Goal: Information Seeking & Learning: Learn about a topic

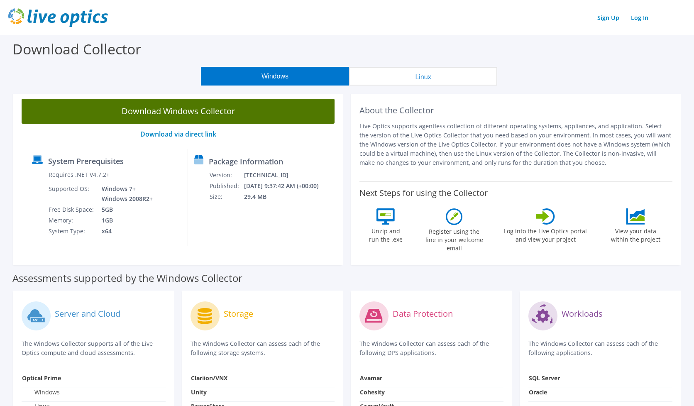
click at [231, 113] on link "Download Windows Collector" at bounding box center [178, 111] width 313 height 25
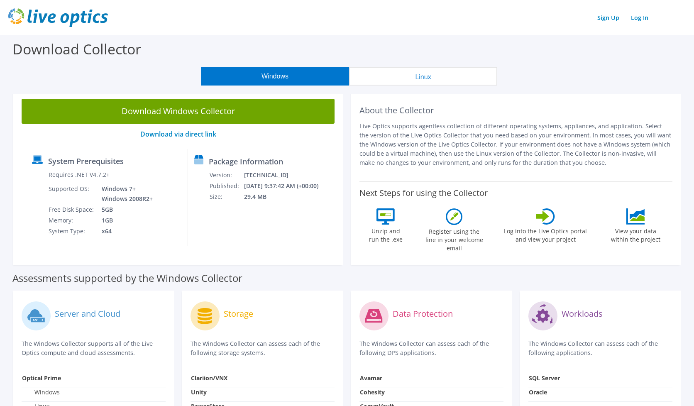
drag, startPoint x: 441, startPoint y: 15, endPoint x: 431, endPoint y: 15, distance: 10.0
click at [441, 15] on div "Sign Up Log In" at bounding box center [346, 17] width 677 height 19
click at [643, 22] on link "Log In" at bounding box center [640, 18] width 26 height 12
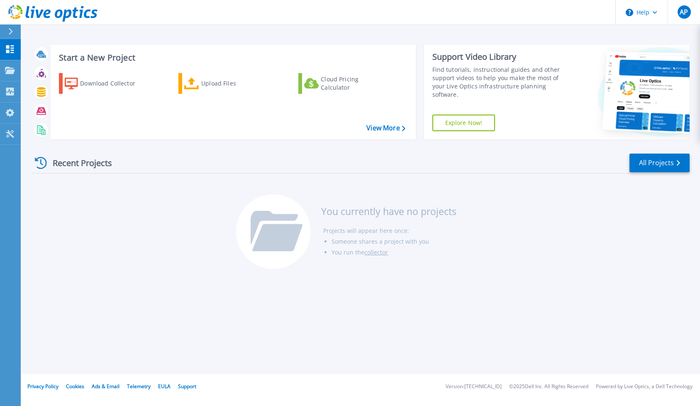
click at [54, 13] on icon at bounding box center [52, 13] width 89 height 17
click at [14, 97] on link "Collectors Collectors" at bounding box center [10, 91] width 21 height 21
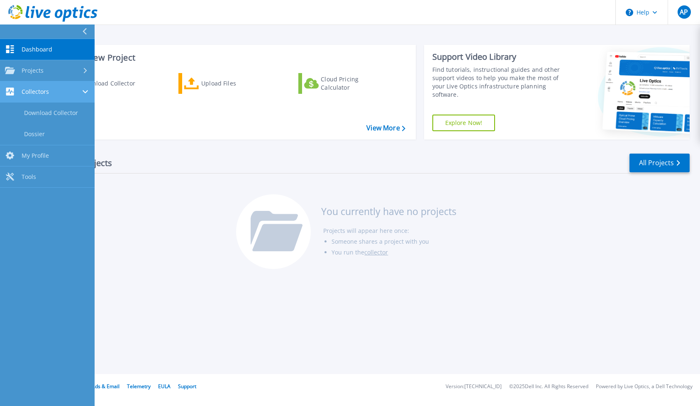
click at [31, 90] on span "Collectors" at bounding box center [35, 91] width 27 height 7
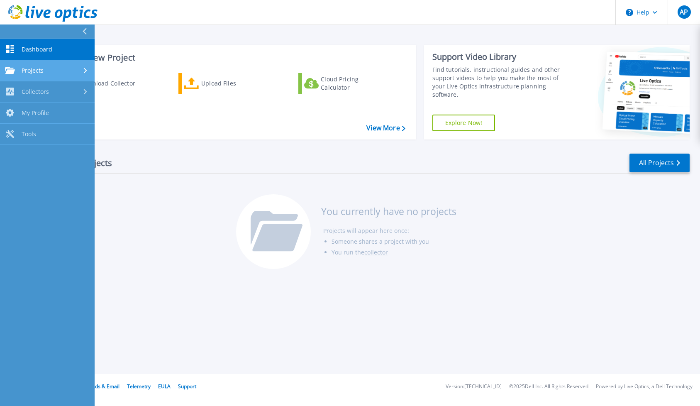
click at [31, 70] on span "Projects" at bounding box center [33, 70] width 22 height 7
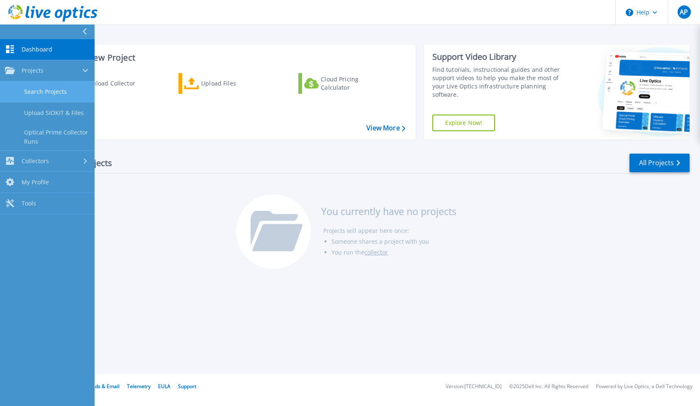
click at [47, 90] on link "Search Projects" at bounding box center [47, 91] width 95 height 21
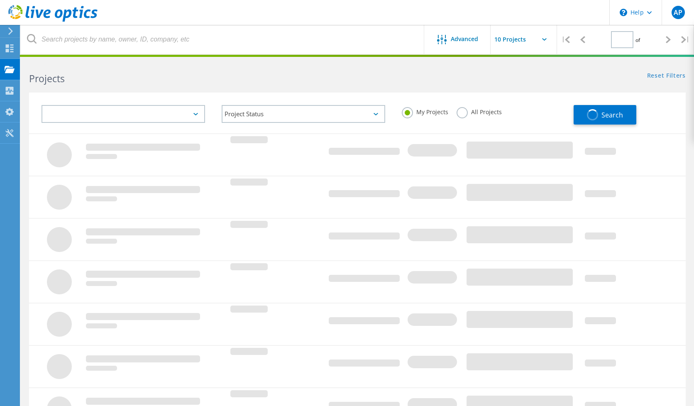
type input "1"
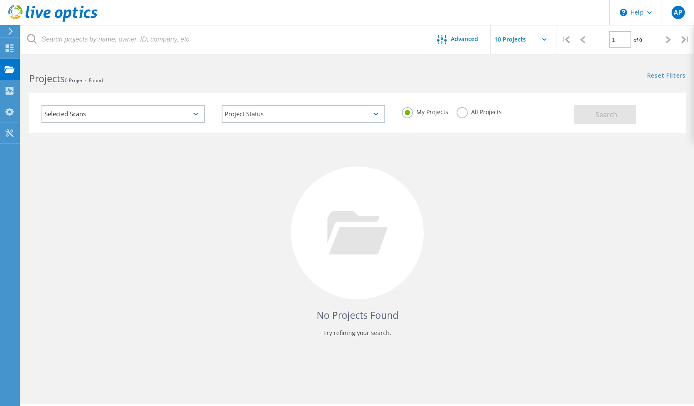
click at [56, 10] on icon at bounding box center [52, 13] width 89 height 17
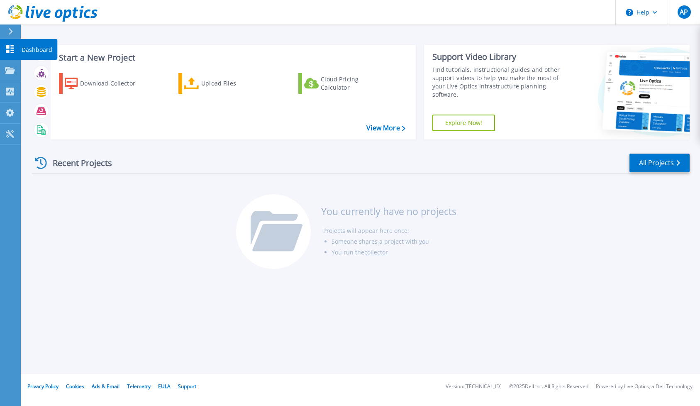
click at [12, 51] on icon at bounding box center [10, 49] width 8 height 8
click at [688, 11] on span "AP" at bounding box center [684, 12] width 8 height 7
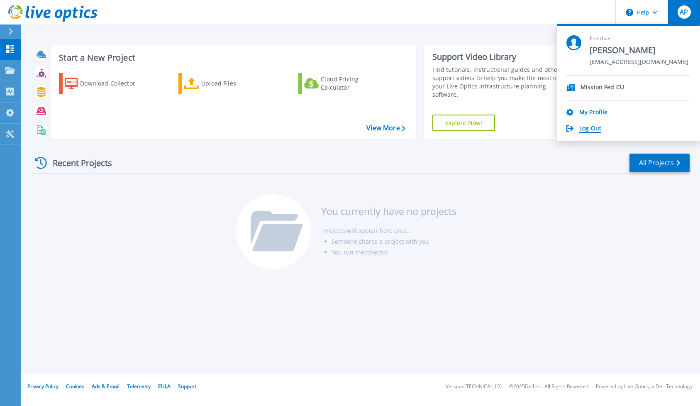
click at [590, 128] on link "Log Out" at bounding box center [590, 129] width 22 height 8
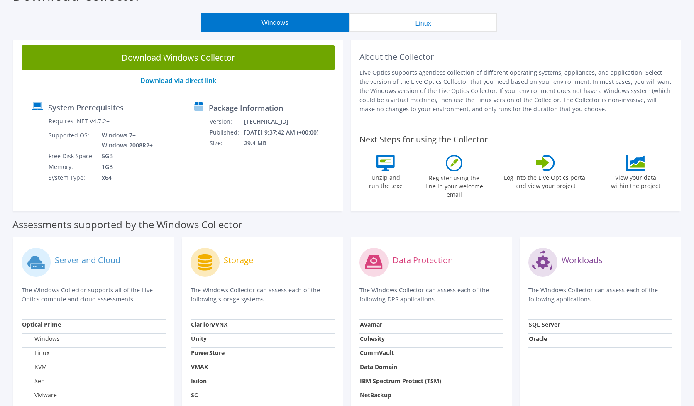
scroll to position [41, 0]
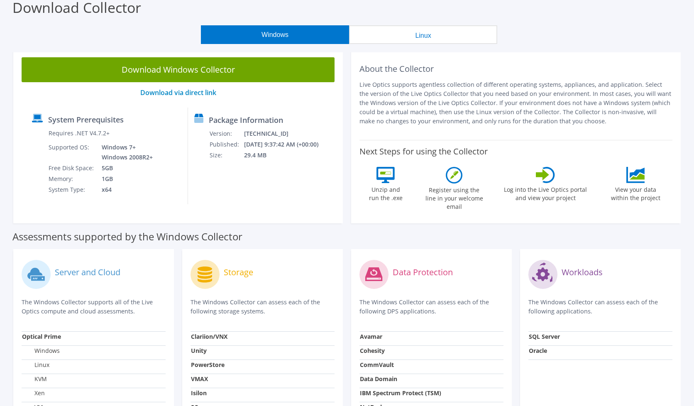
click at [605, 102] on p "Live Optics supports agentless collection of different operating systems, appli…" at bounding box center [515, 103] width 313 height 46
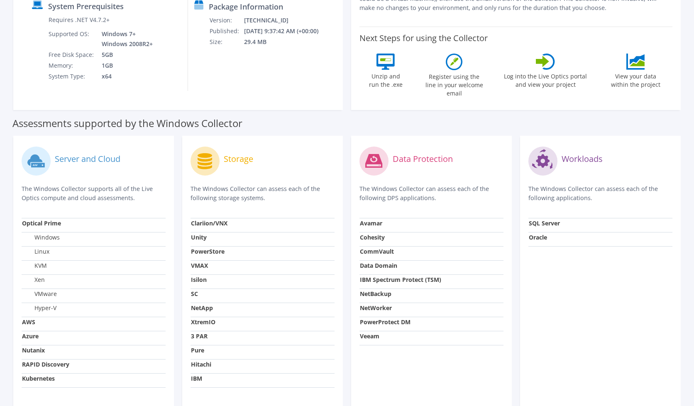
scroll to position [166, 0]
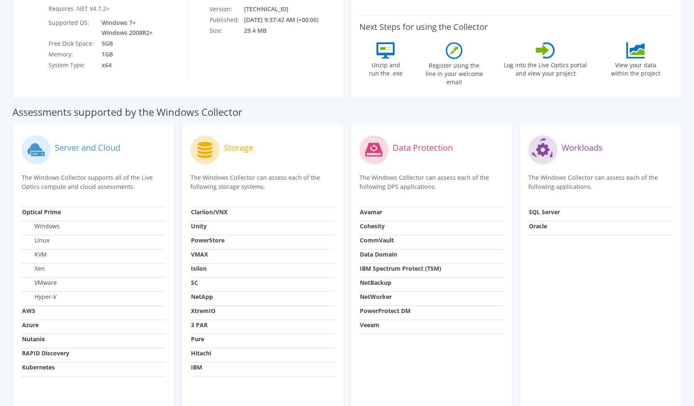
click at [515, 244] on div "Data Protection The Windows Collector can assess each of the following DPS appl…" at bounding box center [431, 269] width 169 height 290
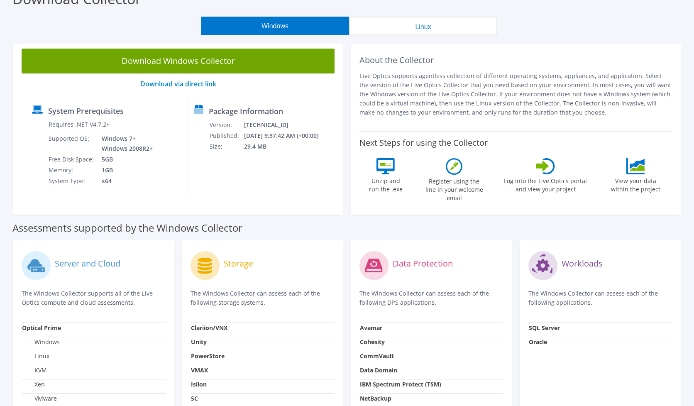
scroll to position [41, 0]
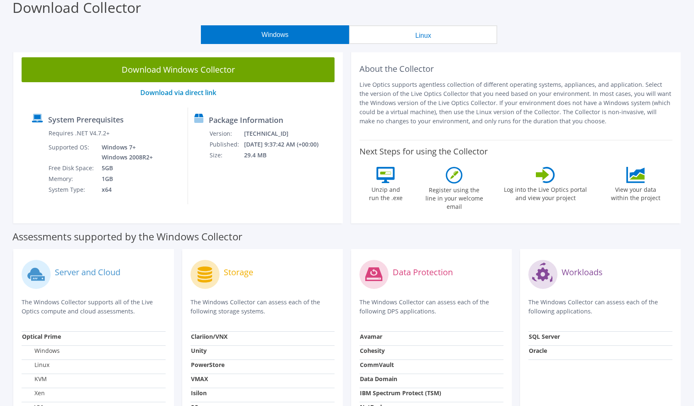
click at [516, 258] on div "Workloads The Windows Collector can assess each of the following applications. …" at bounding box center [600, 394] width 169 height 290
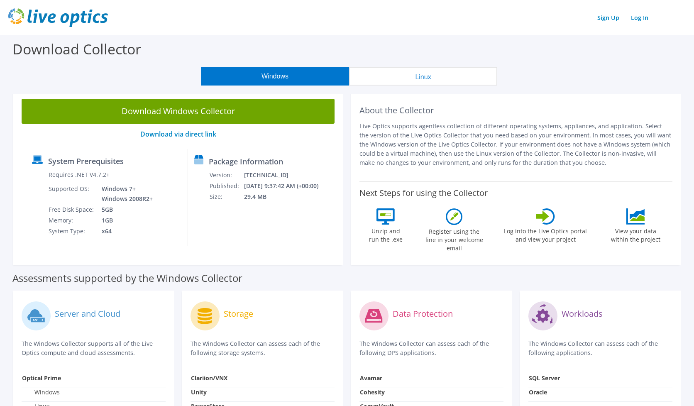
click at [636, 142] on p "Live Optics supports agentless collection of different operating systems, appli…" at bounding box center [515, 145] width 313 height 46
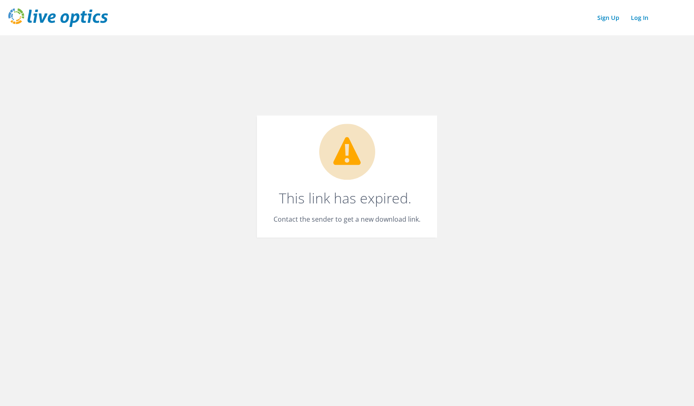
click at [77, 18] on img at bounding box center [58, 17] width 100 height 19
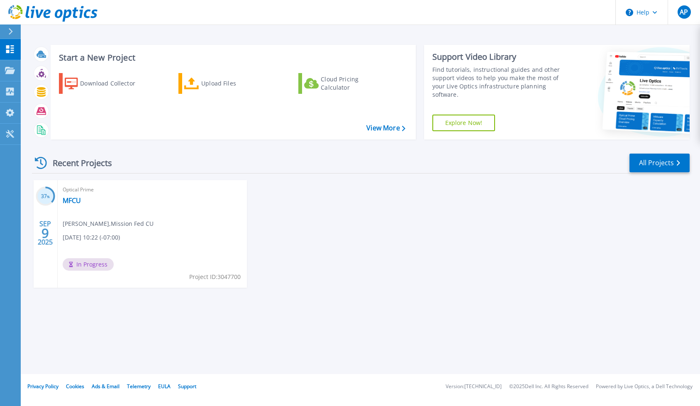
click at [291, 224] on div "37 % SEP 9 2025 Optical Prime MFCU Andrew Phung , Mission Fed CU 09/09/2025, 10…" at bounding box center [357, 242] width 664 height 124
click at [377, 129] on link "View More" at bounding box center [385, 128] width 39 height 8
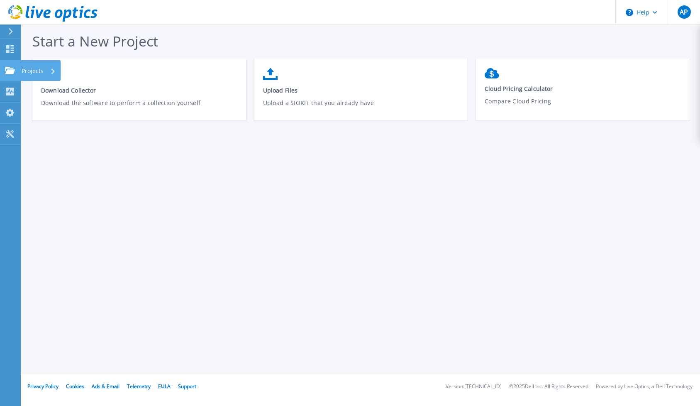
click at [8, 71] on icon at bounding box center [10, 70] width 10 height 7
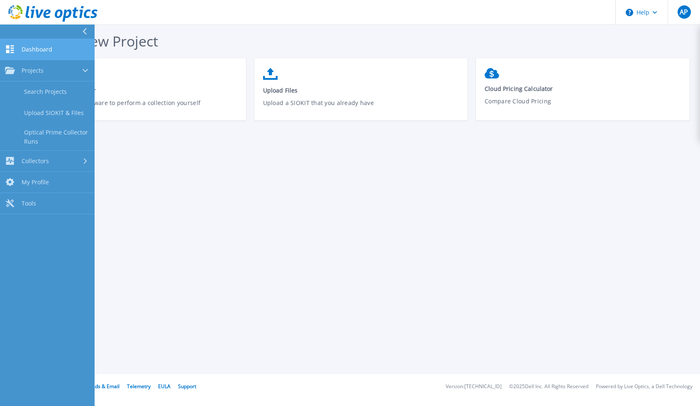
click at [40, 49] on span "Dashboard" at bounding box center [37, 49] width 31 height 7
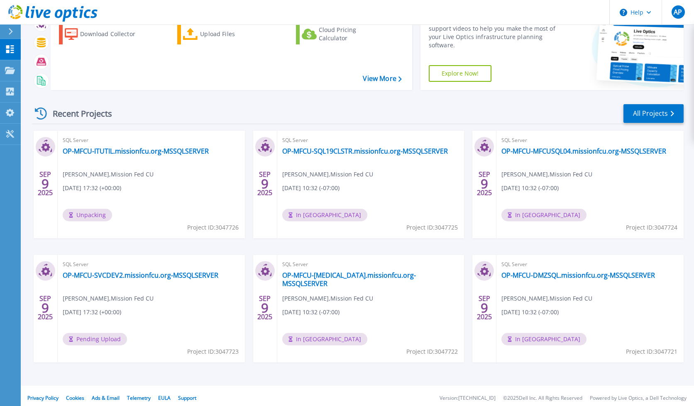
scroll to position [54, 0]
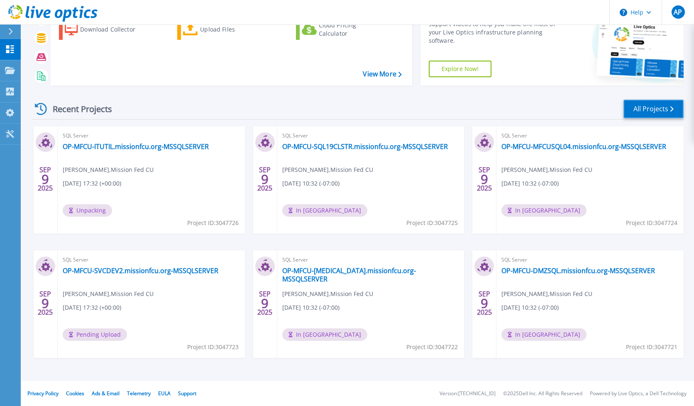
click at [657, 106] on link "All Projects" at bounding box center [653, 109] width 60 height 19
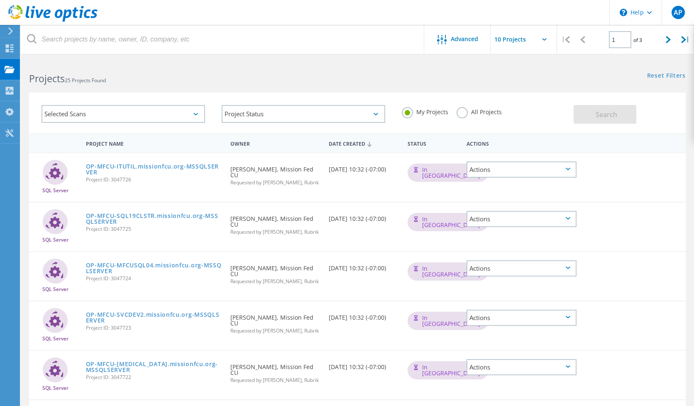
click at [463, 113] on label "All Projects" at bounding box center [478, 111] width 45 height 8
click at [0, 0] on input "All Projects" at bounding box center [0, 0] width 0 height 0
click at [669, 40] on icon at bounding box center [668, 39] width 5 height 7
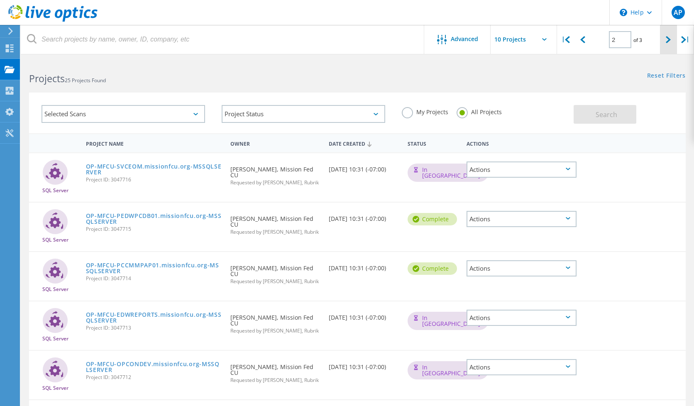
click at [668, 39] on icon at bounding box center [668, 39] width 5 height 7
type input "3"
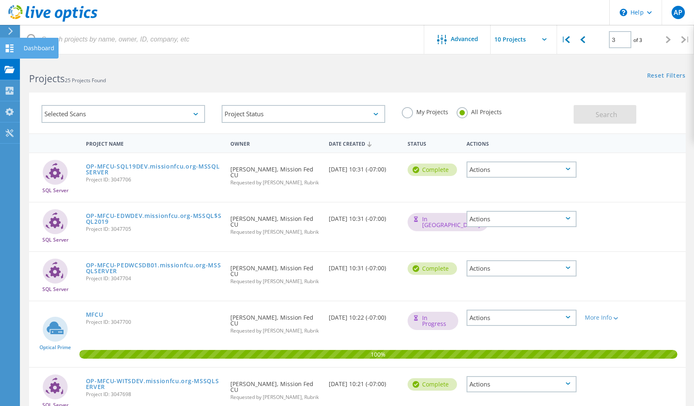
click at [40, 46] on div "Dashboard" at bounding box center [39, 48] width 31 height 6
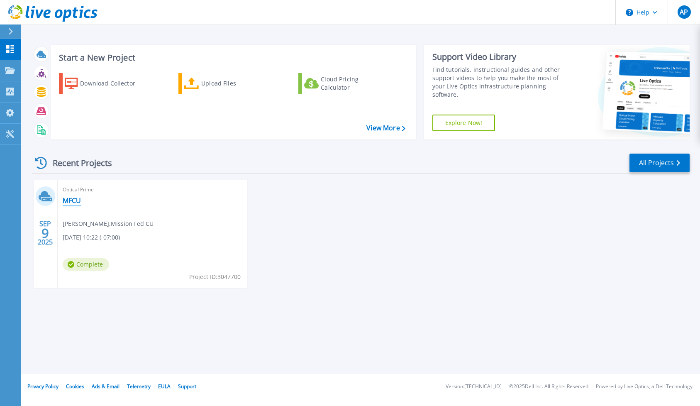
click at [70, 200] on link "MFCU" at bounding box center [72, 200] width 18 height 8
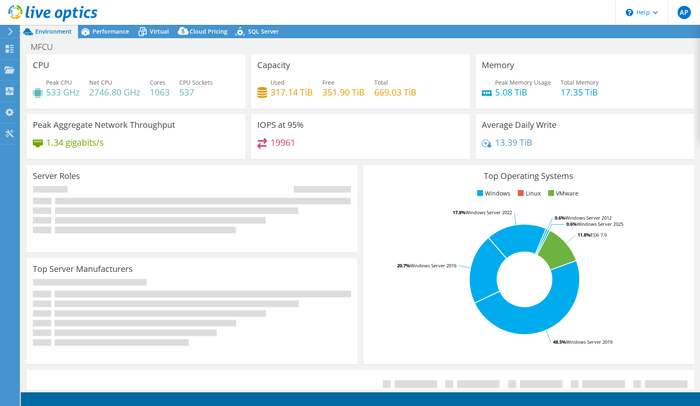
select select "USD"
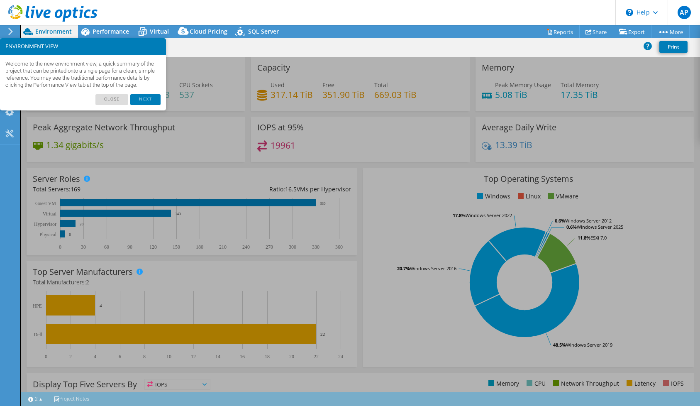
click at [118, 105] on link "Close" at bounding box center [111, 99] width 33 height 11
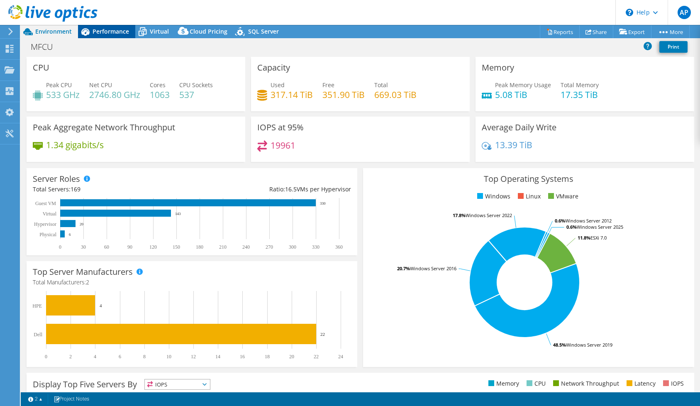
click at [116, 33] on span "Performance" at bounding box center [111, 31] width 37 height 8
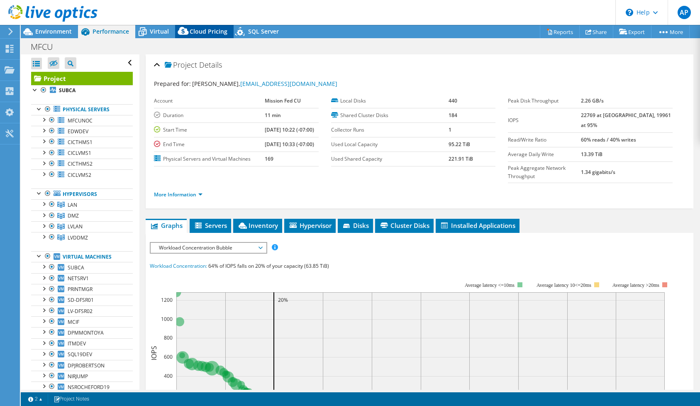
click at [191, 31] on span "Cloud Pricing" at bounding box center [209, 31] width 38 height 8
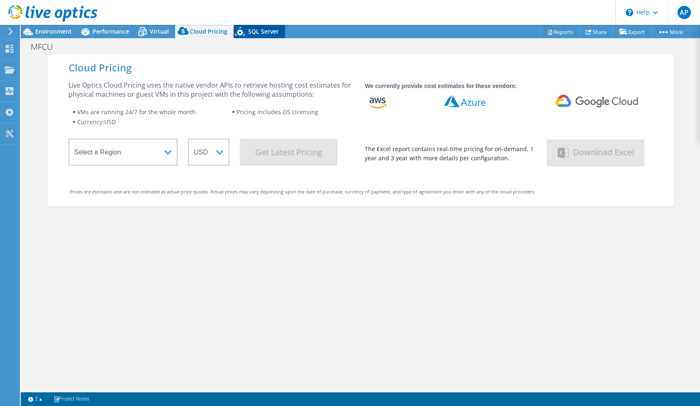
click at [270, 34] on span "SQL Server" at bounding box center [263, 31] width 31 height 8
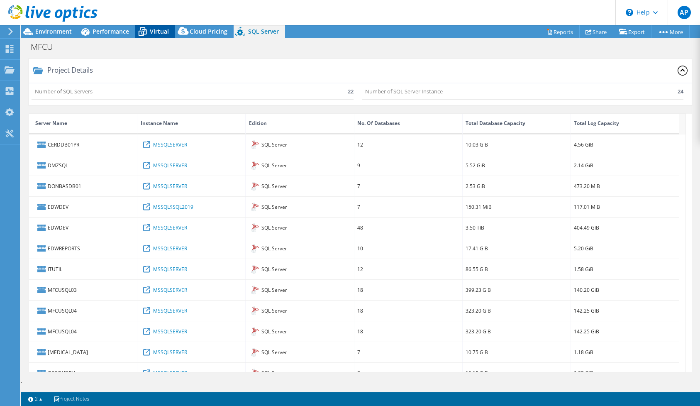
click at [140, 30] on icon at bounding box center [142, 31] width 15 height 15
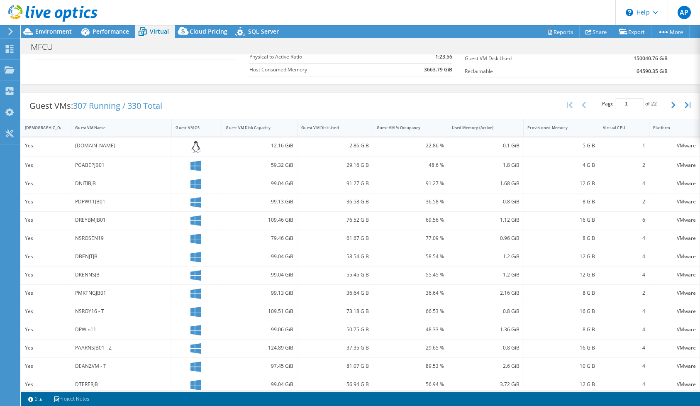
scroll to position [110, 0]
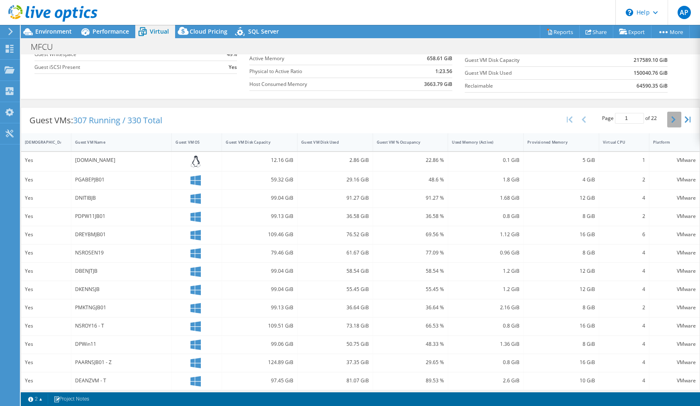
click at [671, 121] on icon "button" at bounding box center [673, 119] width 4 height 7
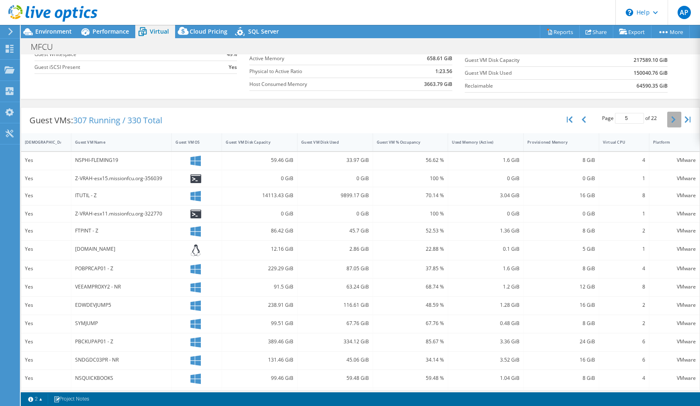
click at [671, 121] on icon "button" at bounding box center [673, 119] width 4 height 7
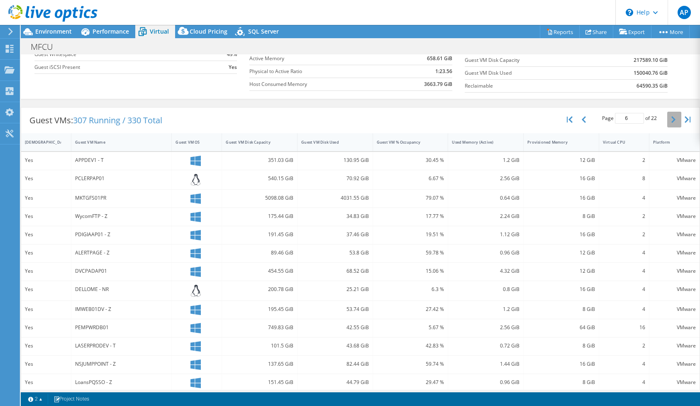
click at [671, 121] on icon "button" at bounding box center [673, 119] width 4 height 7
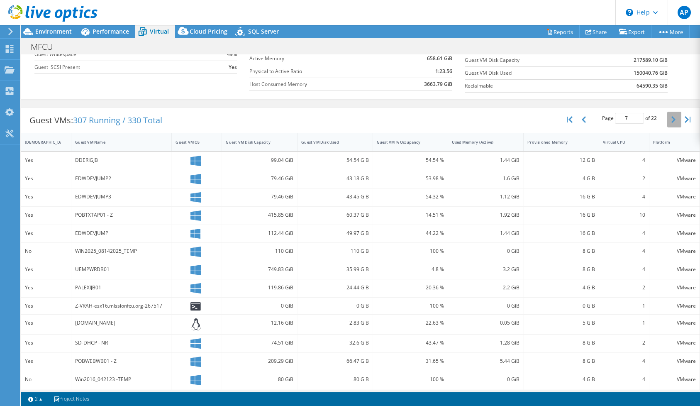
click at [671, 121] on icon "button" at bounding box center [673, 119] width 4 height 7
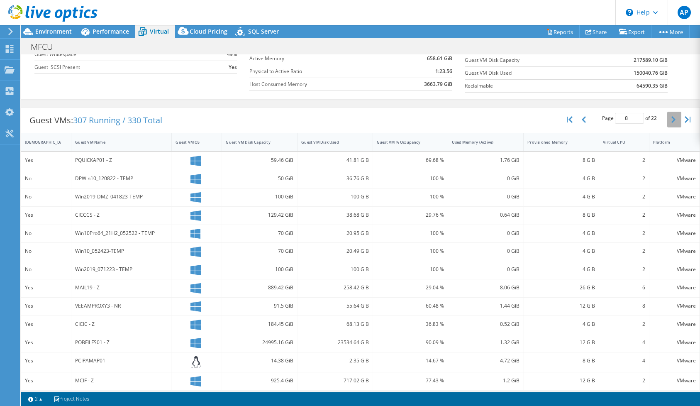
click at [671, 121] on icon "button" at bounding box center [673, 119] width 4 height 7
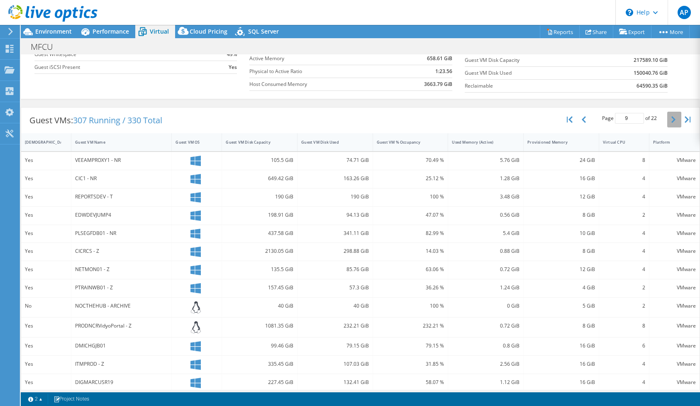
click at [671, 121] on icon "button" at bounding box center [673, 119] width 4 height 7
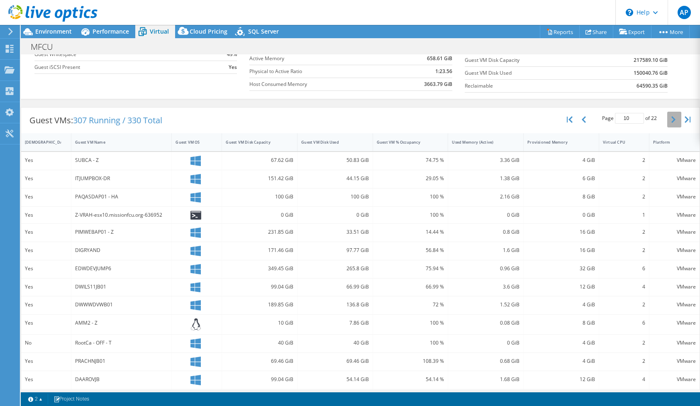
click at [671, 121] on icon "button" at bounding box center [673, 119] width 4 height 7
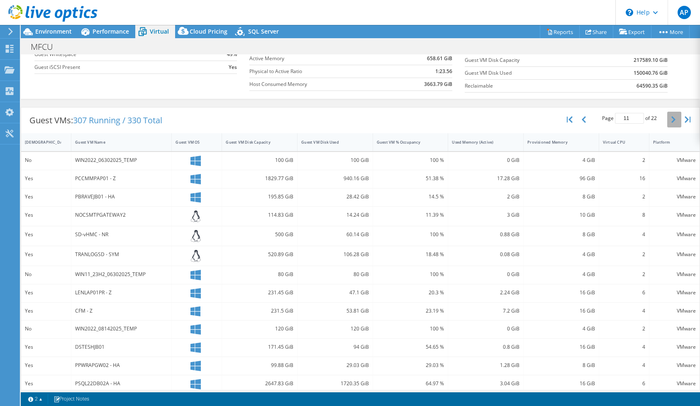
click at [671, 121] on icon "button" at bounding box center [673, 119] width 4 height 7
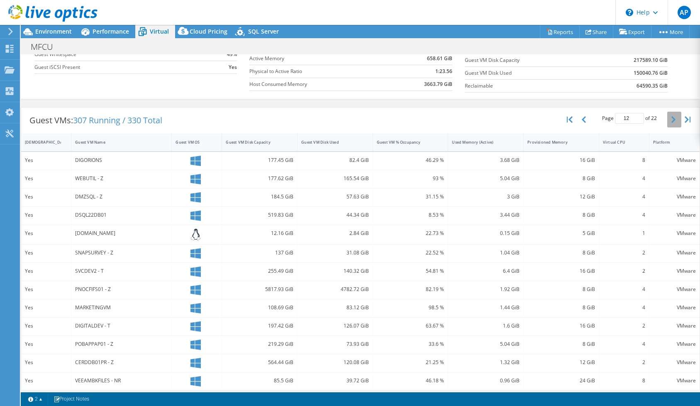
click at [671, 121] on icon "button" at bounding box center [673, 119] width 4 height 7
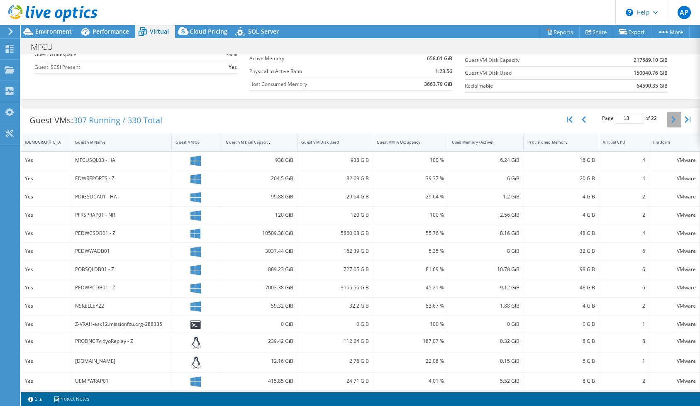
click at [671, 121] on icon "button" at bounding box center [673, 119] width 4 height 7
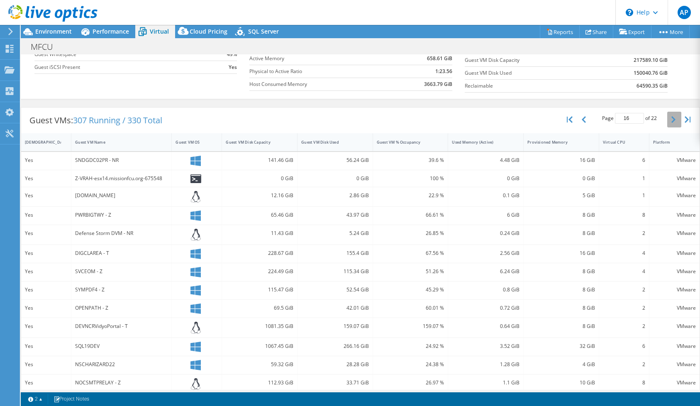
click at [671, 121] on icon "button" at bounding box center [673, 119] width 4 height 7
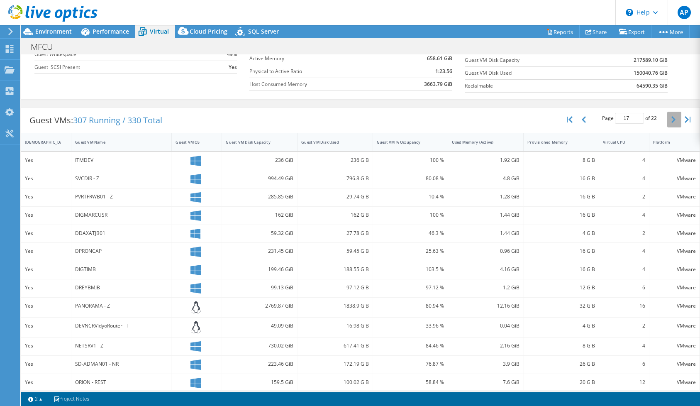
click at [671, 121] on icon "button" at bounding box center [673, 119] width 4 height 7
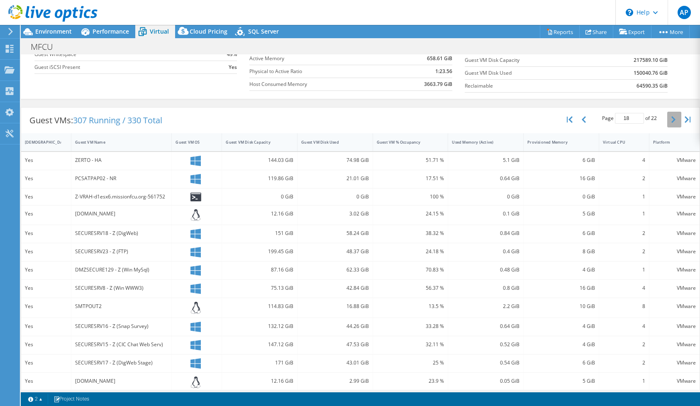
click at [671, 121] on icon "button" at bounding box center [673, 119] width 4 height 7
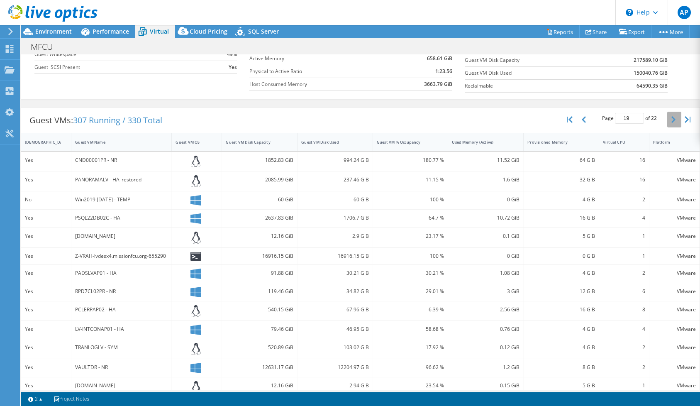
click at [671, 121] on icon "button" at bounding box center [673, 119] width 4 height 7
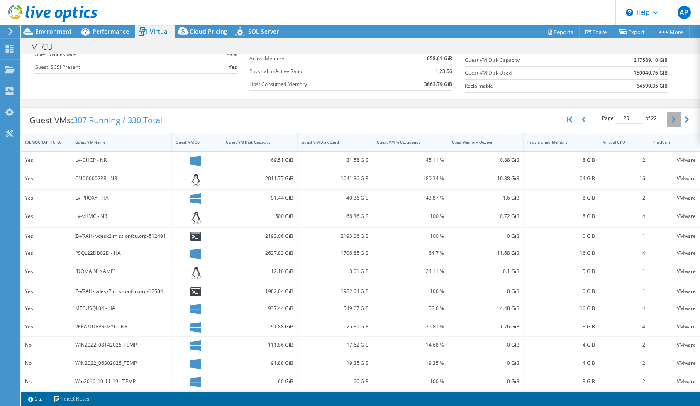
click at [671, 121] on icon "button" at bounding box center [673, 119] width 4 height 7
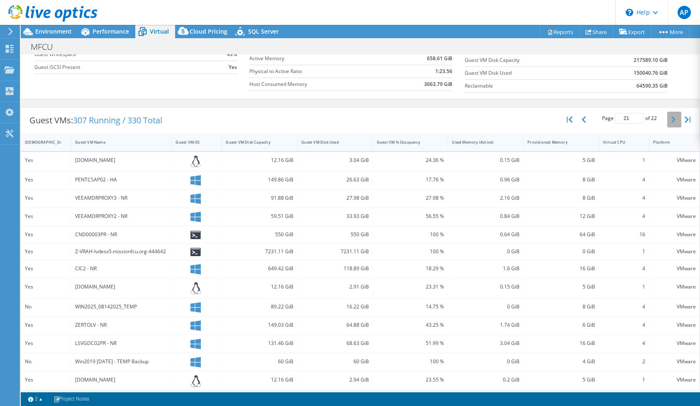
click at [671, 121] on icon "button" at bounding box center [673, 119] width 4 height 7
type input "22"
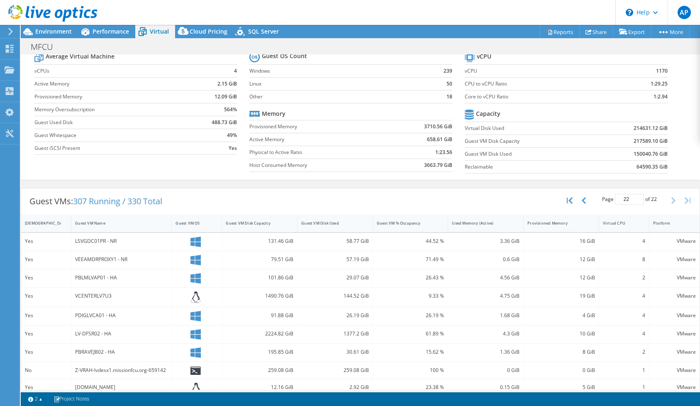
scroll to position [0, 0]
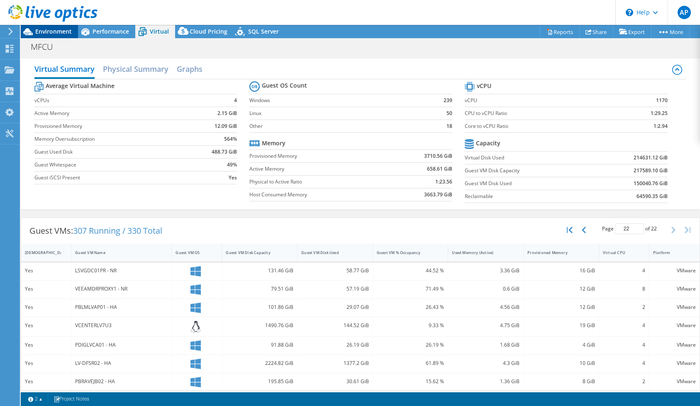
click at [59, 34] on span "Environment" at bounding box center [53, 31] width 37 height 8
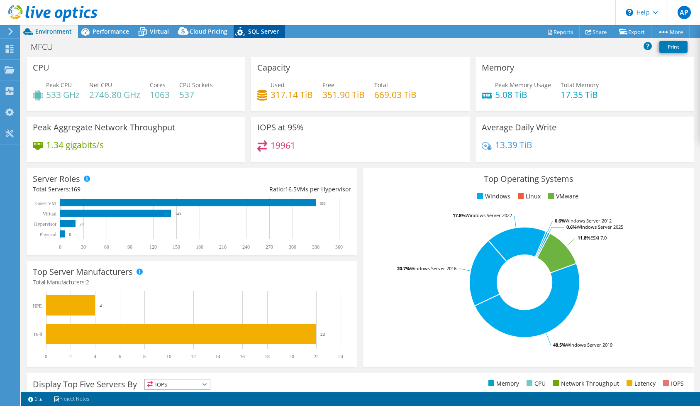
click at [260, 33] on span "SQL Server" at bounding box center [263, 31] width 31 height 8
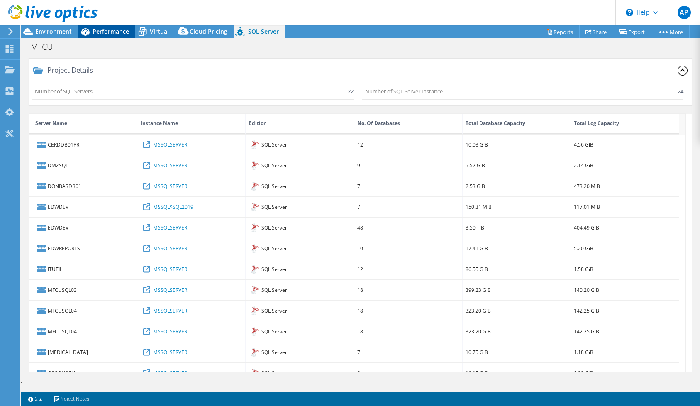
click at [98, 31] on span "Performance" at bounding box center [111, 31] width 37 height 8
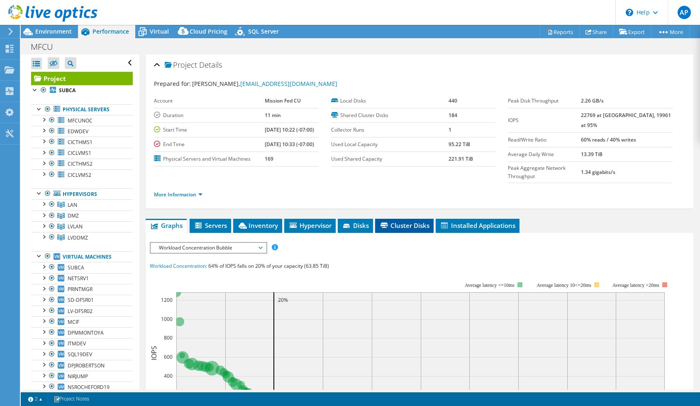
click at [408, 221] on span "Cluster Disks" at bounding box center [404, 225] width 50 height 8
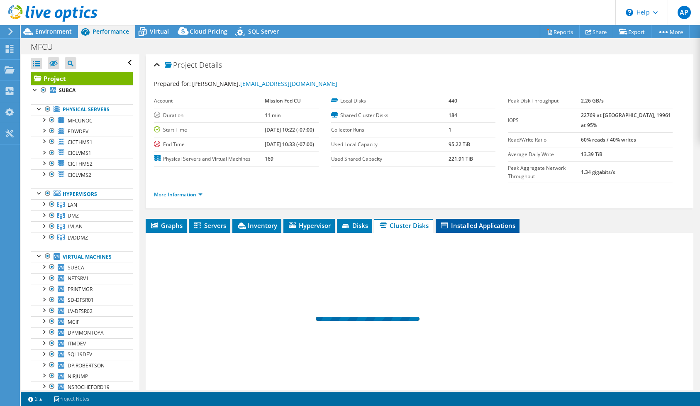
click at [459, 221] on span "Installed Applications" at bounding box center [478, 225] width 76 height 8
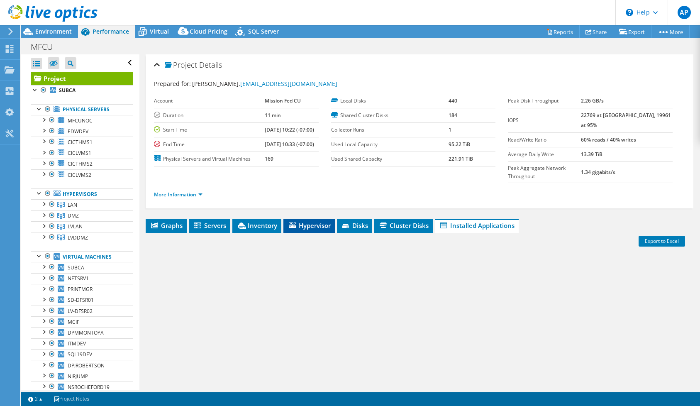
click at [321, 221] on span "Hypervisor" at bounding box center [309, 225] width 43 height 8
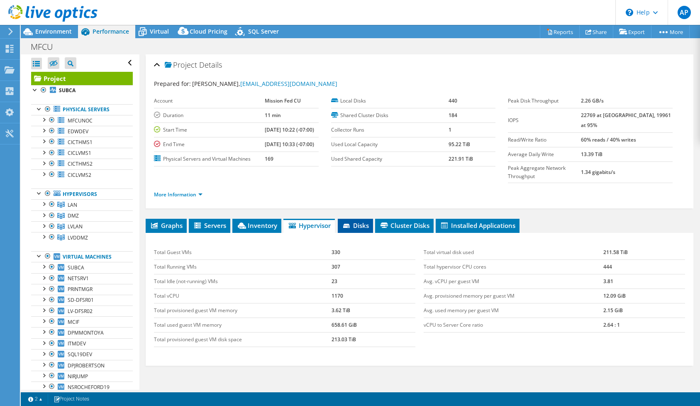
click at [347, 224] on icon at bounding box center [347, 226] width 8 height 5
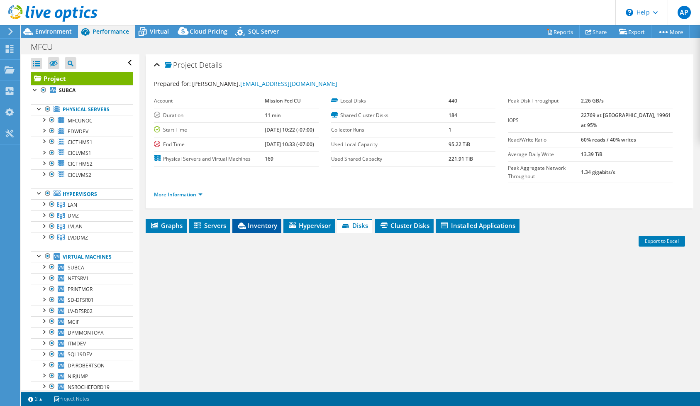
click at [264, 221] on span "Inventory" at bounding box center [257, 225] width 41 height 8
click at [210, 221] on span "Servers" at bounding box center [209, 225] width 33 height 8
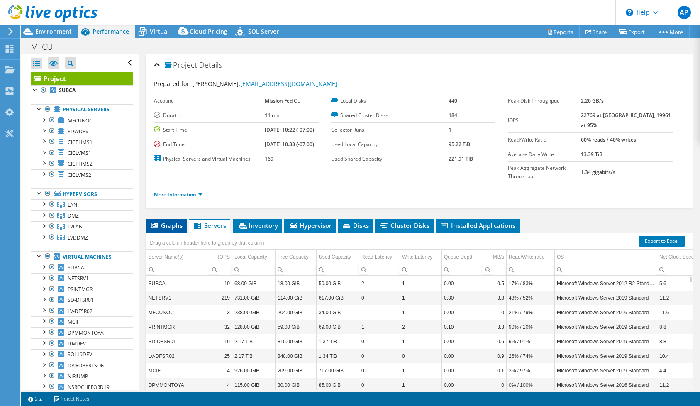
click at [164, 221] on span "Graphs" at bounding box center [166, 225] width 33 height 8
